Goal: Task Accomplishment & Management: Manage account settings

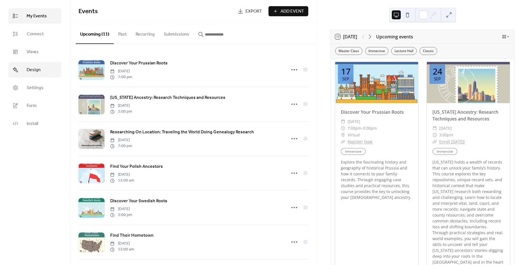
click at [38, 72] on span "Design" at bounding box center [34, 70] width 14 height 7
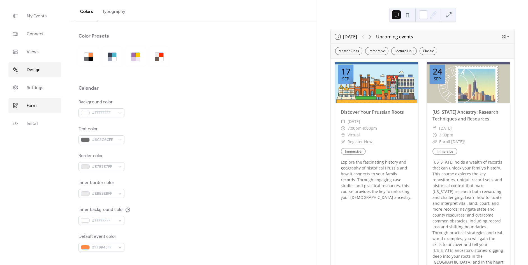
click at [36, 99] on link "Form" at bounding box center [34, 105] width 53 height 15
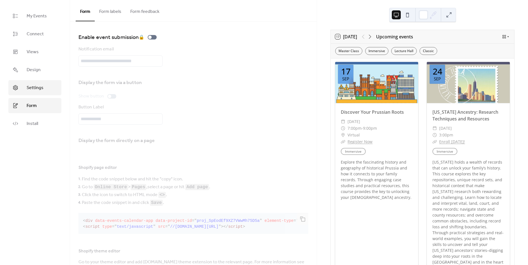
click at [40, 92] on link "Settings" at bounding box center [34, 87] width 53 height 15
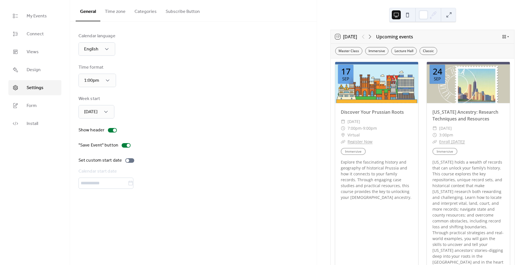
click at [145, 13] on button "Categories" at bounding box center [145, 10] width 31 height 21
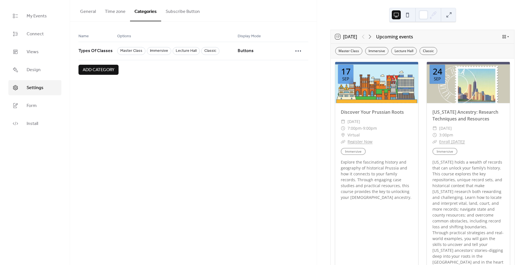
click at [128, 10] on button "Time zone" at bounding box center [115, 10] width 30 height 21
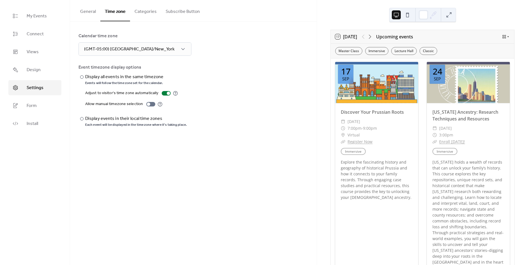
click at [97, 11] on button "General" at bounding box center [88, 10] width 25 height 21
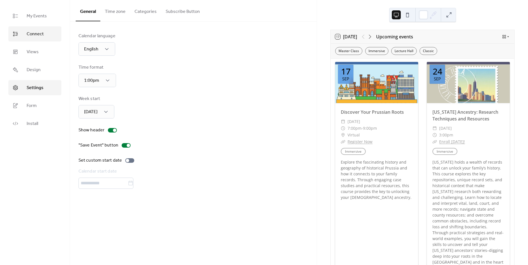
click at [25, 36] on link "Connect" at bounding box center [34, 33] width 53 height 15
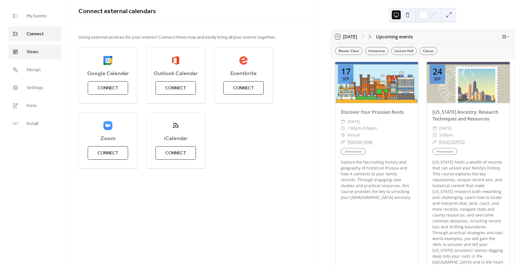
click at [29, 54] on span "Views" at bounding box center [33, 52] width 12 height 7
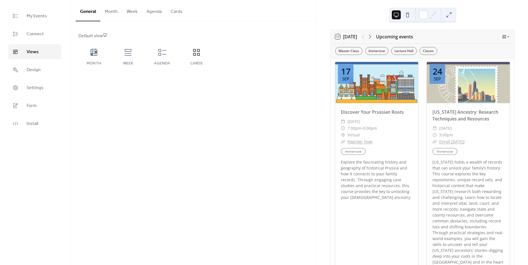
click at [43, 79] on ul "My Events Connect Views Design Settings Form Install" at bounding box center [34, 69] width 53 height 123
click at [39, 70] on span "Design" at bounding box center [34, 70] width 14 height 7
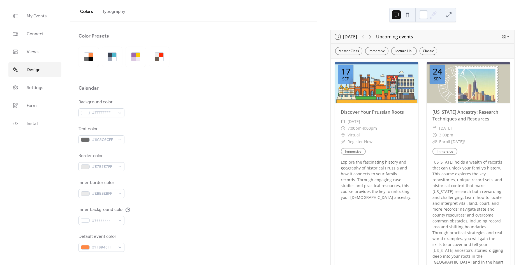
click at [104, 7] on button "Typography" at bounding box center [113, 10] width 32 height 21
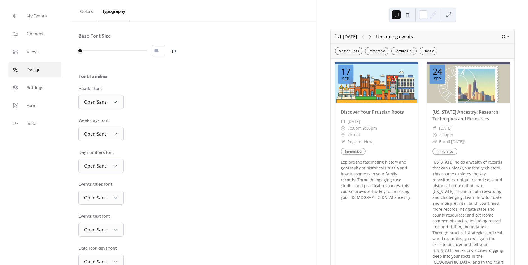
scroll to position [46, 0]
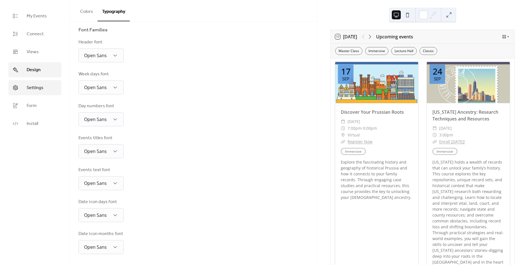
click at [27, 94] on link "Settings" at bounding box center [34, 87] width 53 height 15
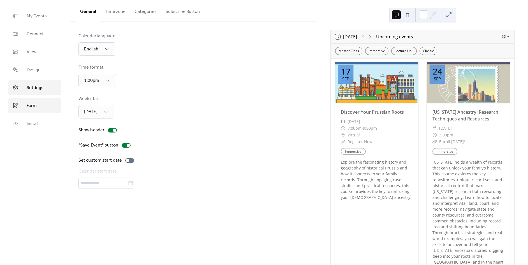
click at [34, 101] on link "Form" at bounding box center [34, 105] width 53 height 15
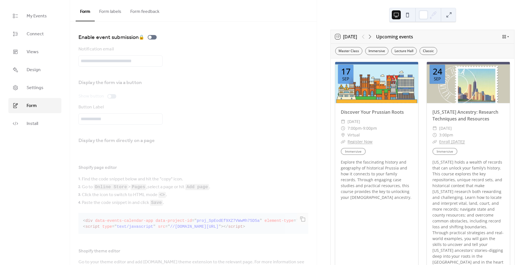
click at [117, 13] on button "Form labels" at bounding box center [110, 10] width 31 height 21
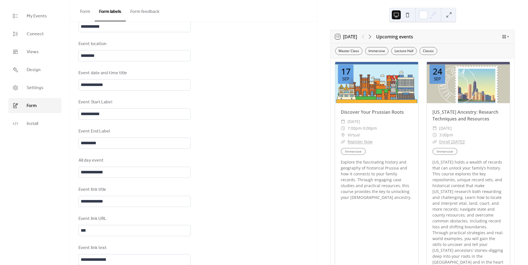
scroll to position [265, 0]
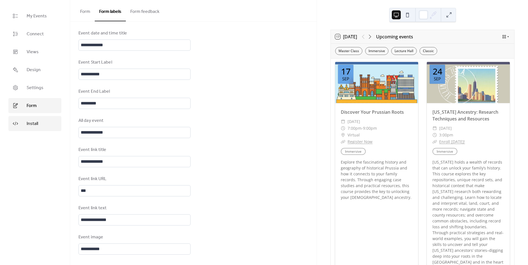
click at [25, 125] on link "Install" at bounding box center [34, 123] width 53 height 15
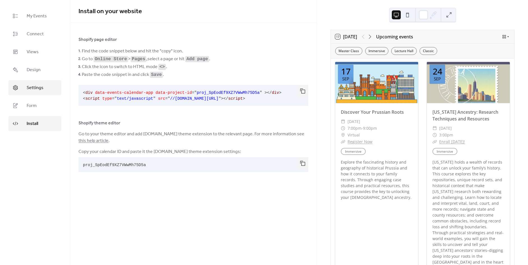
click at [31, 86] on span "Settings" at bounding box center [35, 88] width 17 height 7
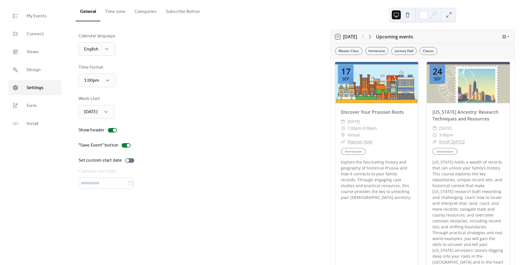
click at [124, 14] on button "Time zone" at bounding box center [115, 10] width 30 height 21
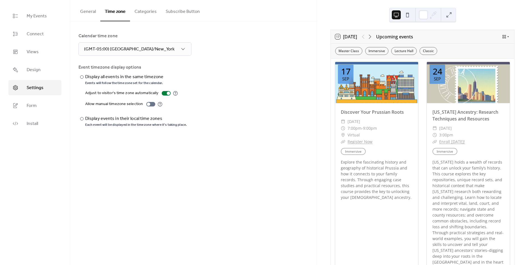
click at [147, 14] on button "Categories" at bounding box center [145, 10] width 31 height 21
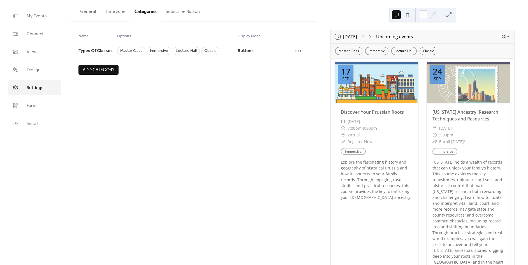
click at [175, 9] on button "Subscribe Button" at bounding box center [182, 10] width 43 height 21
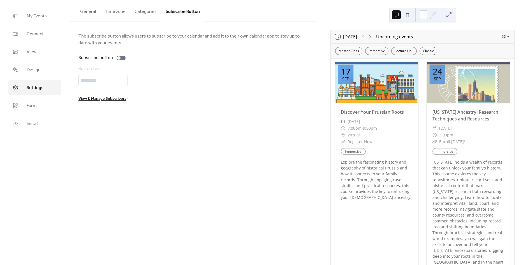
click at [103, 4] on button "Time zone" at bounding box center [115, 10] width 30 height 21
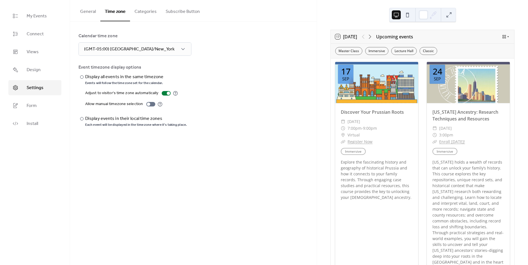
click at [89, 13] on button "General" at bounding box center [88, 10] width 25 height 21
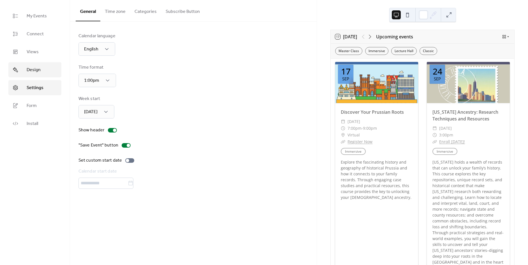
click at [33, 70] on span "Design" at bounding box center [34, 70] width 14 height 7
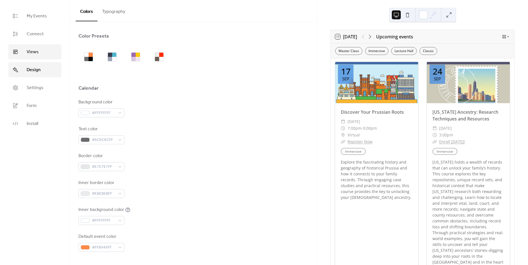
click at [38, 51] on span "Views" at bounding box center [33, 52] width 12 height 7
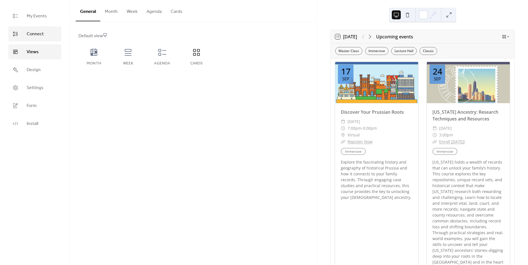
click at [43, 34] on link "Connect" at bounding box center [34, 33] width 53 height 15
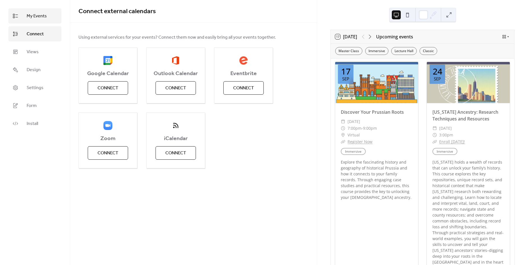
click at [45, 13] on span "My Events" at bounding box center [37, 16] width 20 height 7
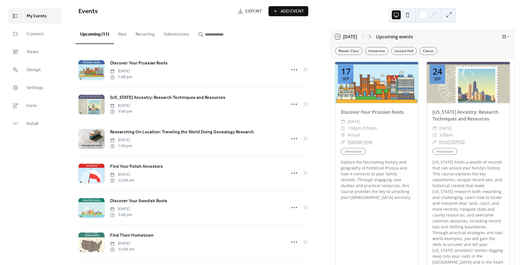
click at [419, 37] on div "17 [DATE] Upcoming events" at bounding box center [422, 36] width 183 height 13
click at [404, 37] on div "Upcoming events" at bounding box center [394, 36] width 37 height 7
click at [502, 35] on icon at bounding box center [504, 36] width 4 height 4
click at [36, 86] on span "Settings" at bounding box center [35, 88] width 17 height 7
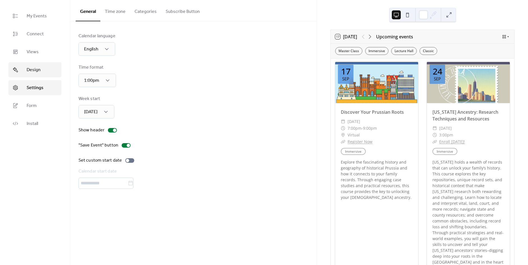
click at [55, 73] on link "Design" at bounding box center [34, 69] width 53 height 15
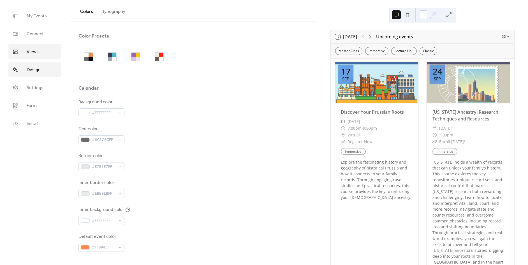
click at [39, 52] on link "Views" at bounding box center [34, 51] width 53 height 15
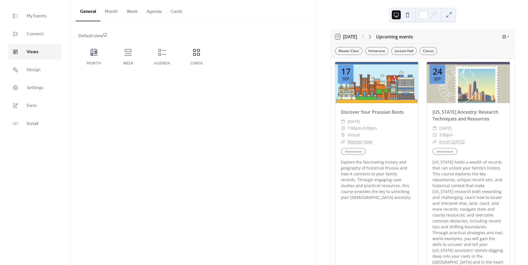
click at [182, 11] on button "Cards" at bounding box center [176, 10] width 21 height 21
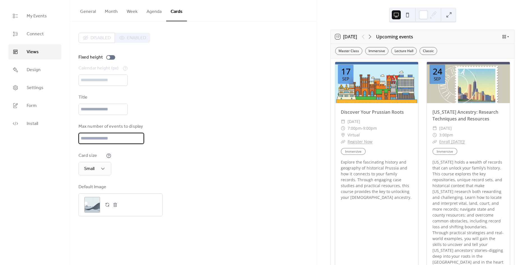
click at [115, 142] on input "*" at bounding box center [111, 138] width 66 height 11
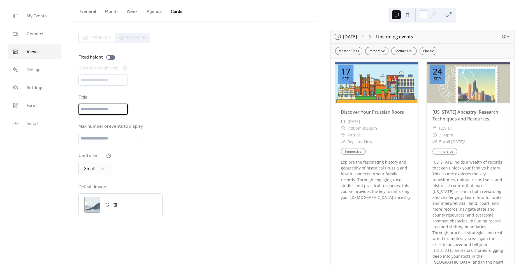
click at [105, 109] on input "text" at bounding box center [102, 109] width 49 height 11
type input "**********"
drag, startPoint x: 216, startPoint y: 98, endPoint x: 215, endPoint y: 101, distance: 2.9
click at [215, 101] on div "**********" at bounding box center [193, 104] width 230 height 21
